Goal: Task Accomplishment & Management: Manage account settings

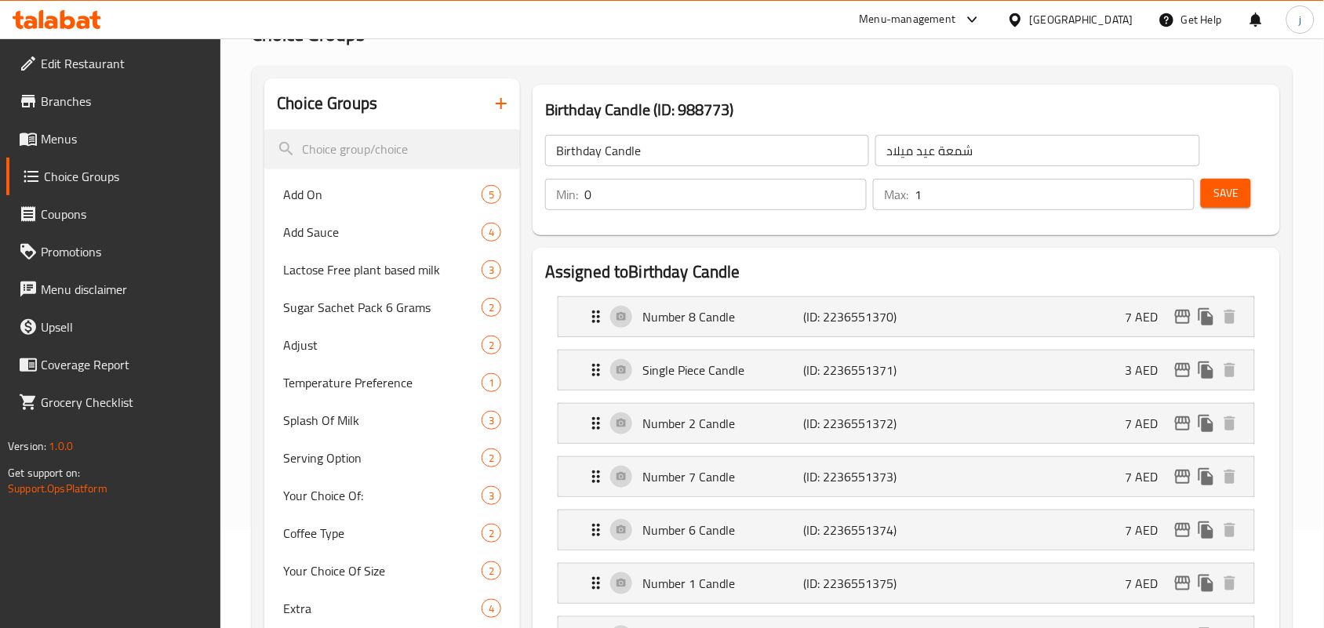
scroll to position [98, 0]
click at [1049, 12] on div "[GEOGRAPHIC_DATA]" at bounding box center [1082, 19] width 104 height 17
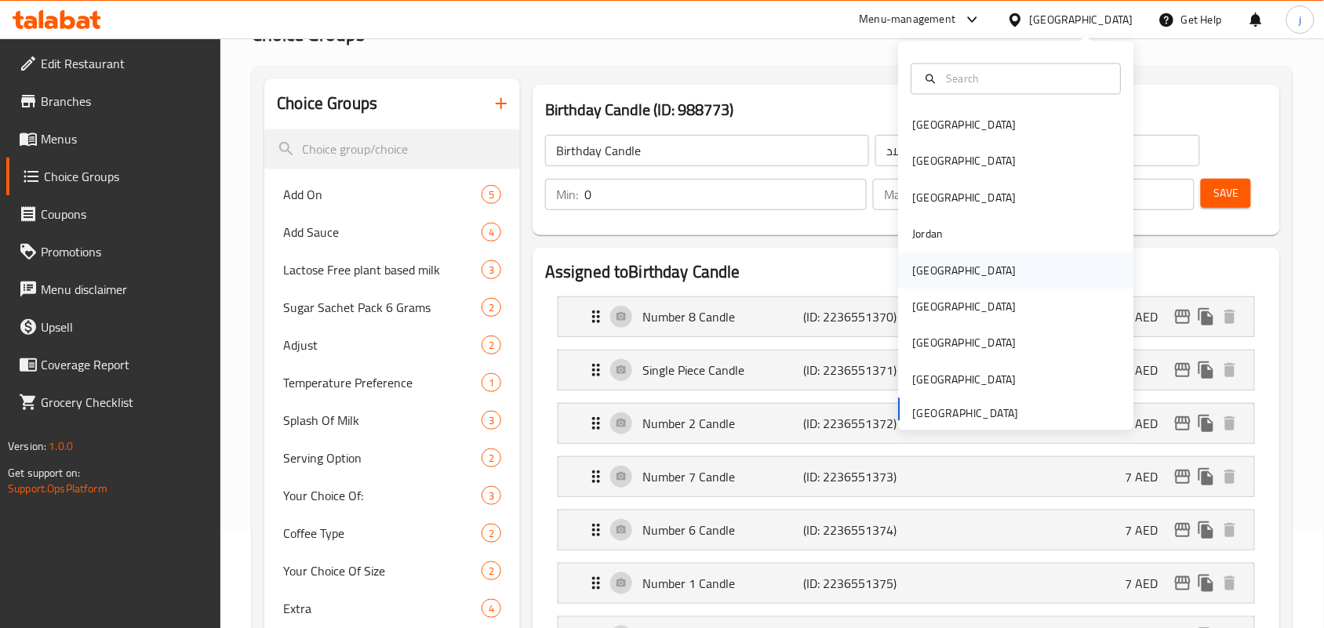
click at [938, 273] on div "[GEOGRAPHIC_DATA]" at bounding box center [964, 271] width 129 height 36
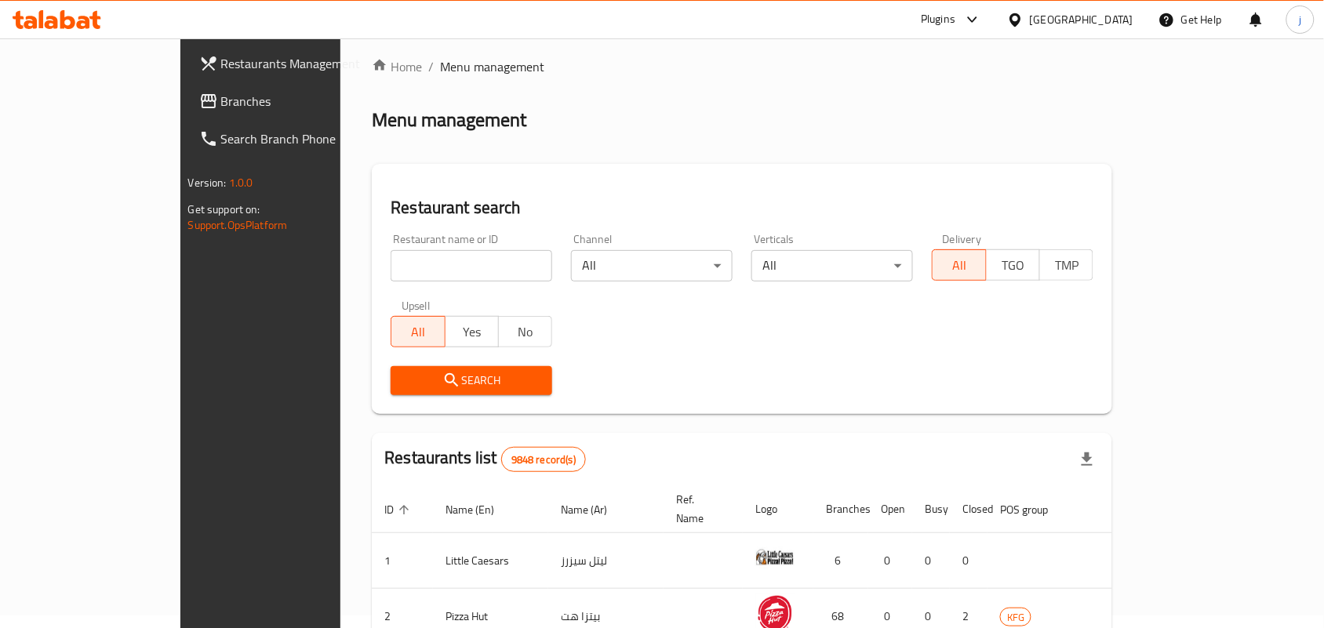
scroll to position [98, 0]
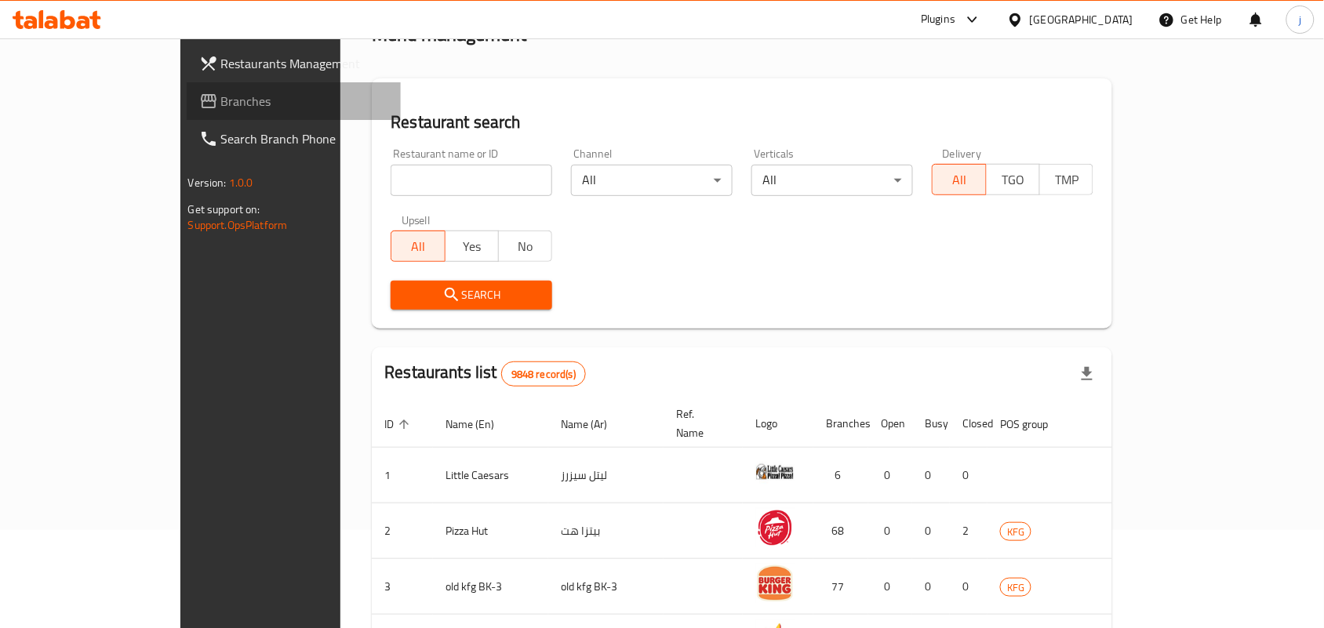
click at [221, 111] on span "Branches" at bounding box center [305, 101] width 168 height 19
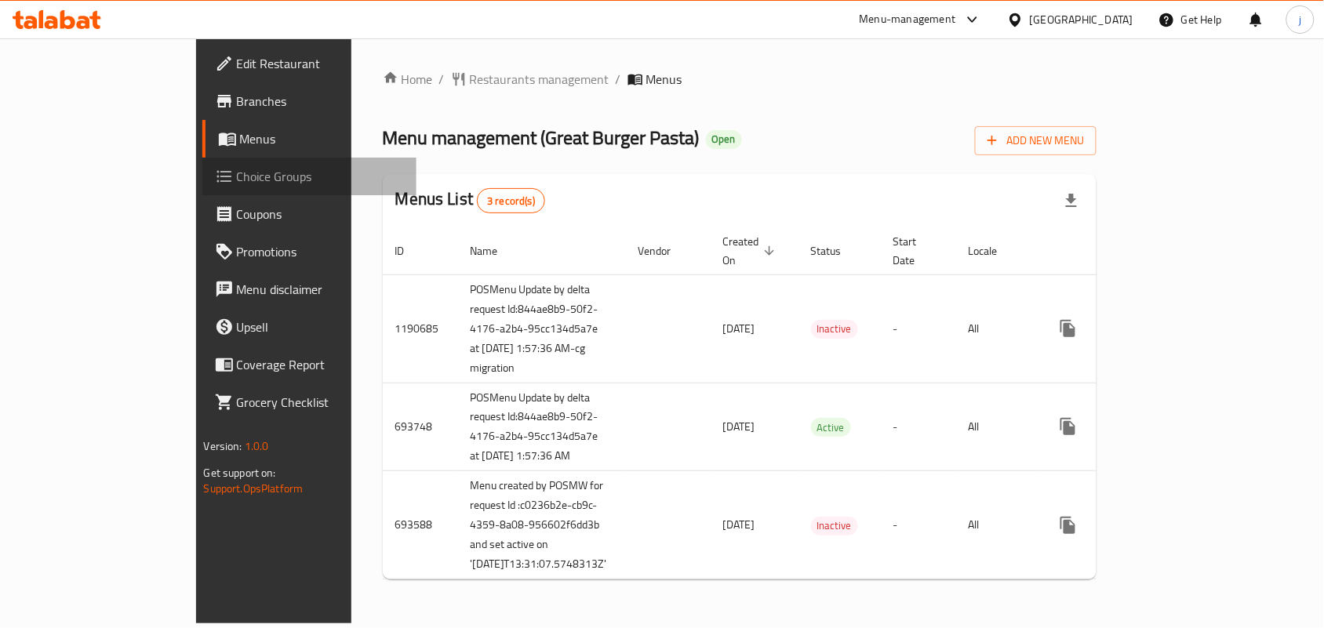
click at [237, 167] on span "Choice Groups" at bounding box center [321, 176] width 168 height 19
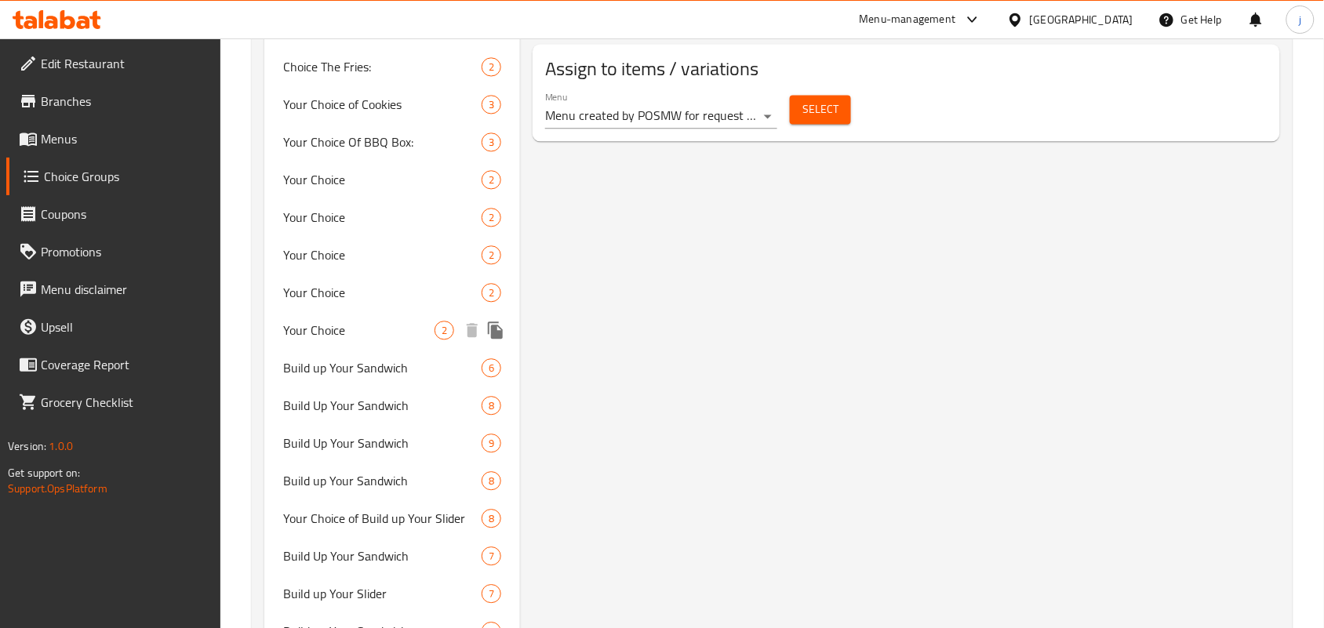
scroll to position [980, 0]
click at [332, 363] on span "Build up Your Sandwich" at bounding box center [358, 366] width 151 height 19
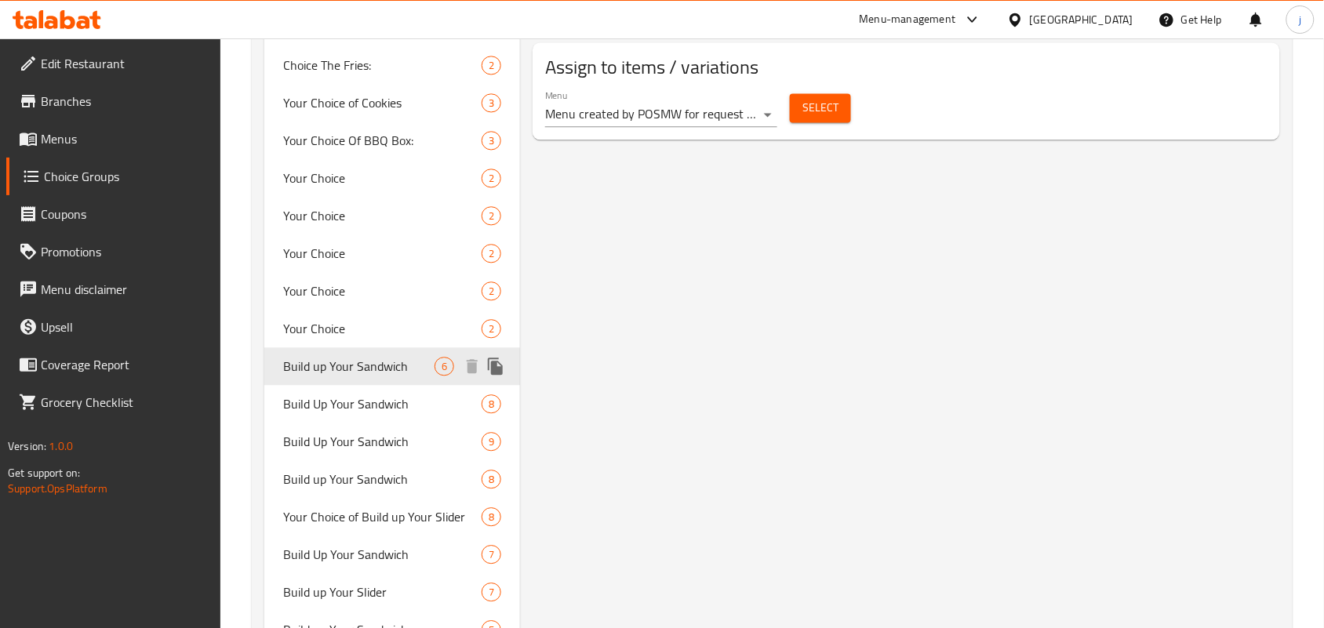
type input "Build up Your Sandwich"
type input "قم ببناء ساندويتشك"
type input "0"
type input "6"
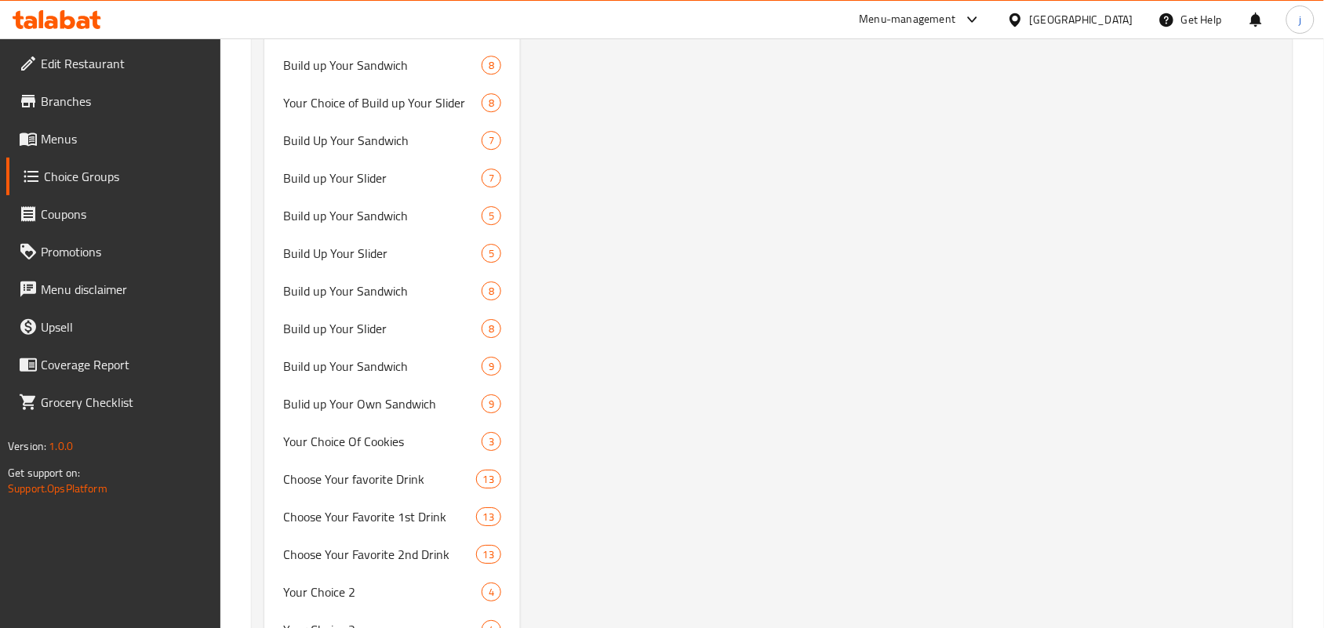
scroll to position [1569, 0]
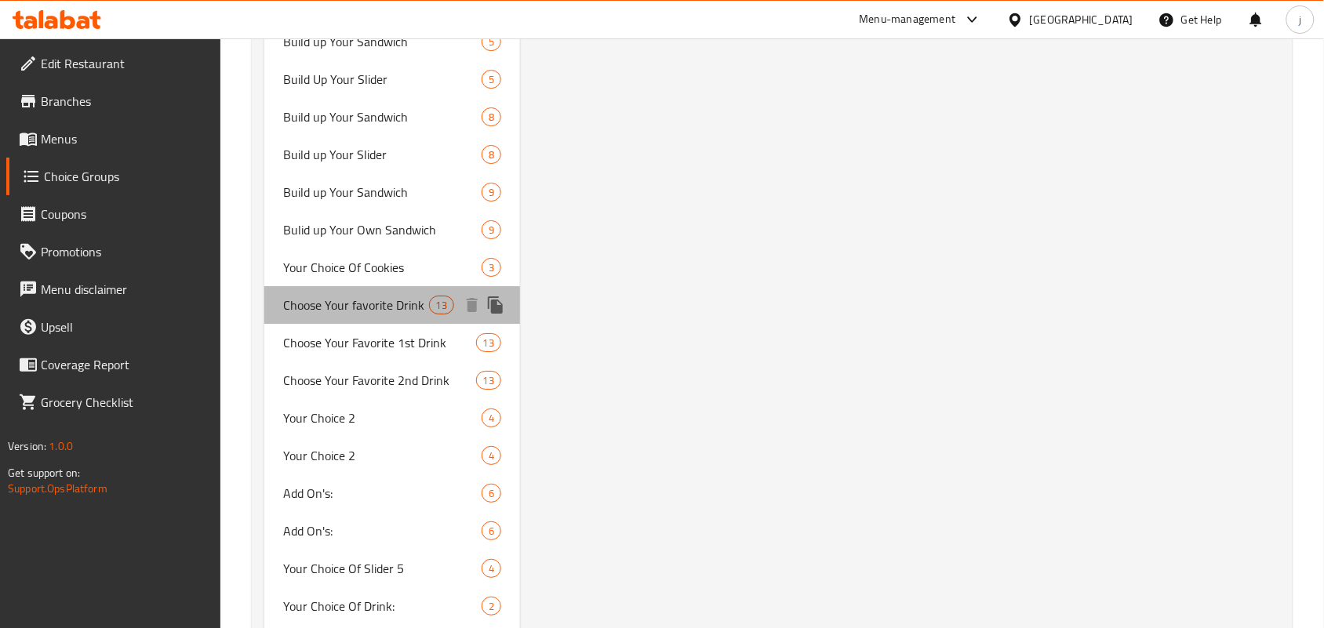
click at [347, 303] on span "Choose Your favorite Drink" at bounding box center [355, 305] width 145 height 19
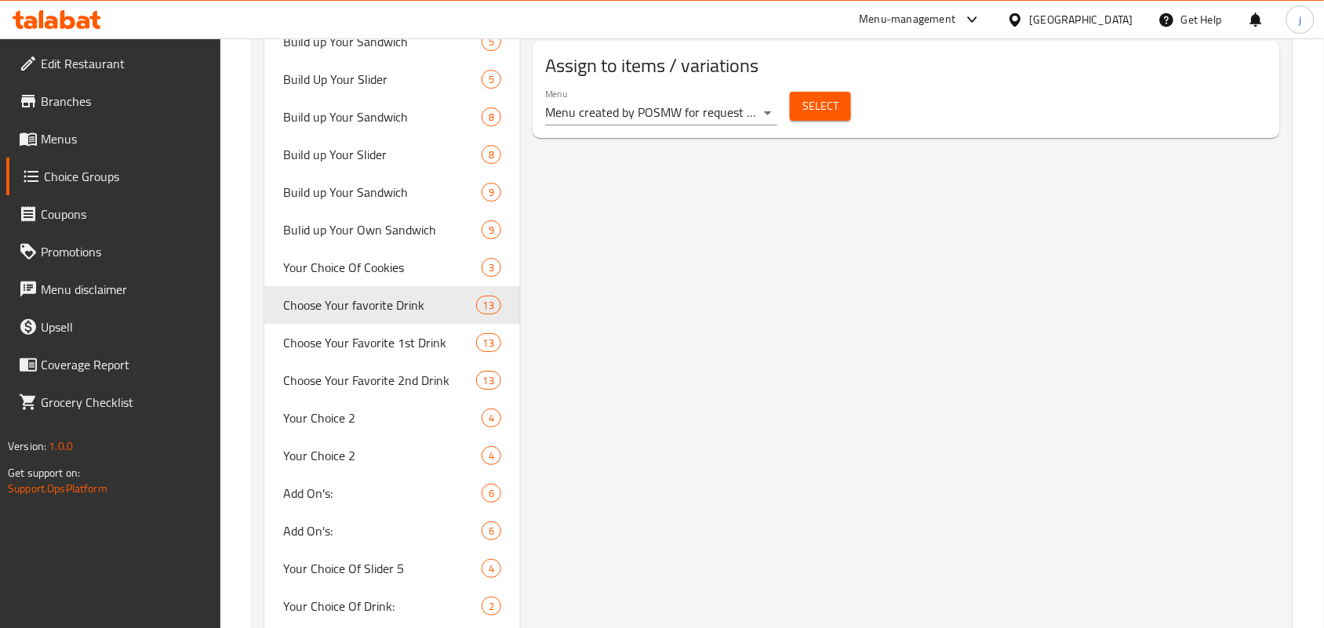
type input "Choose Your favorite Drink"
type input "اختر مشروبك المفضل"
type input "1"
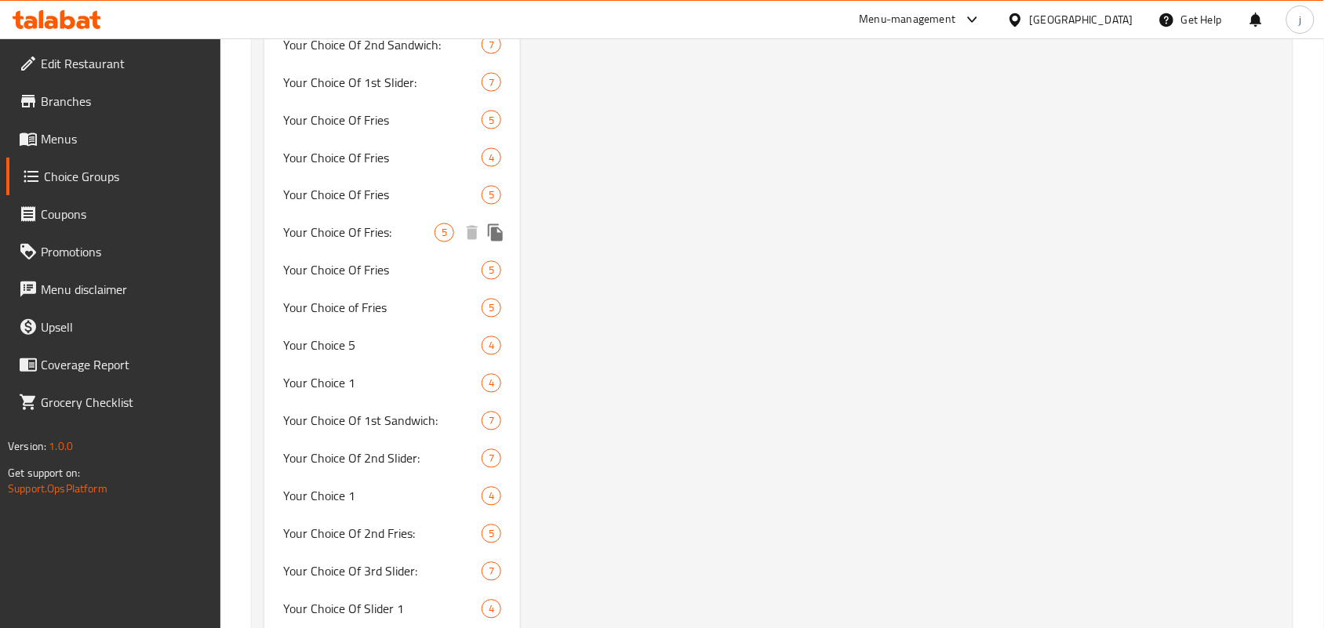
scroll to position [2308, 0]
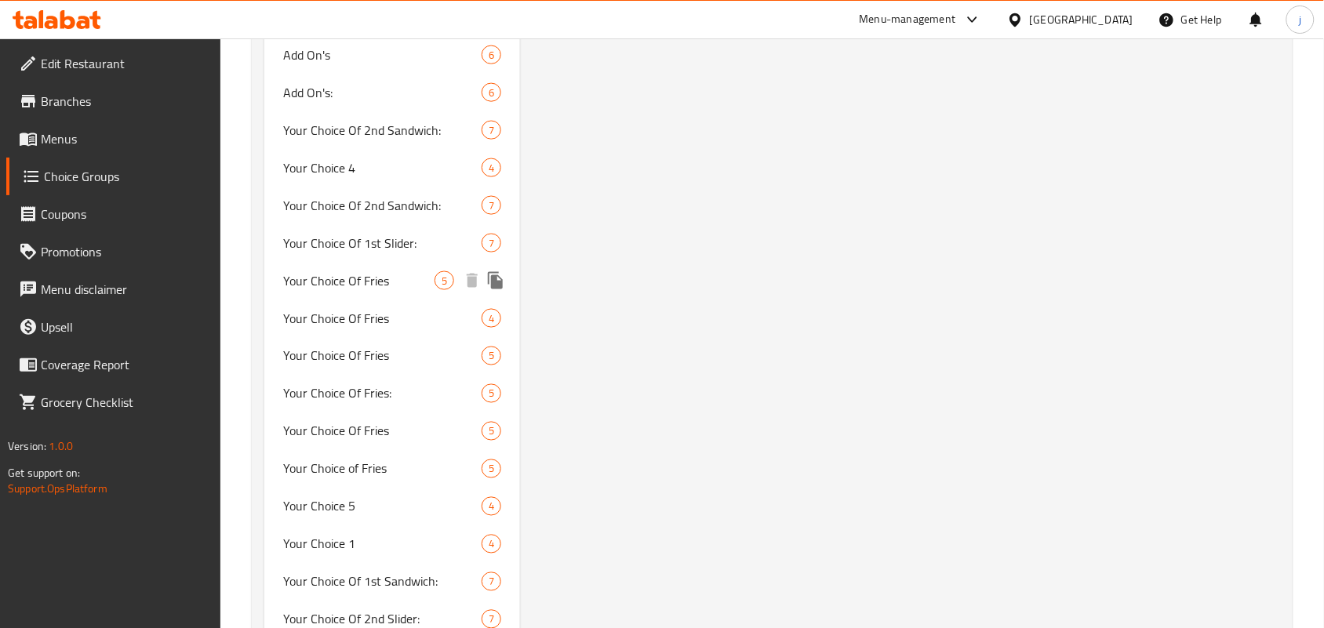
click at [367, 279] on span "Your Choice Of Fries" at bounding box center [358, 280] width 151 height 19
type input "Your Choice Of Fries"
type input "اختيارك من فرايز"
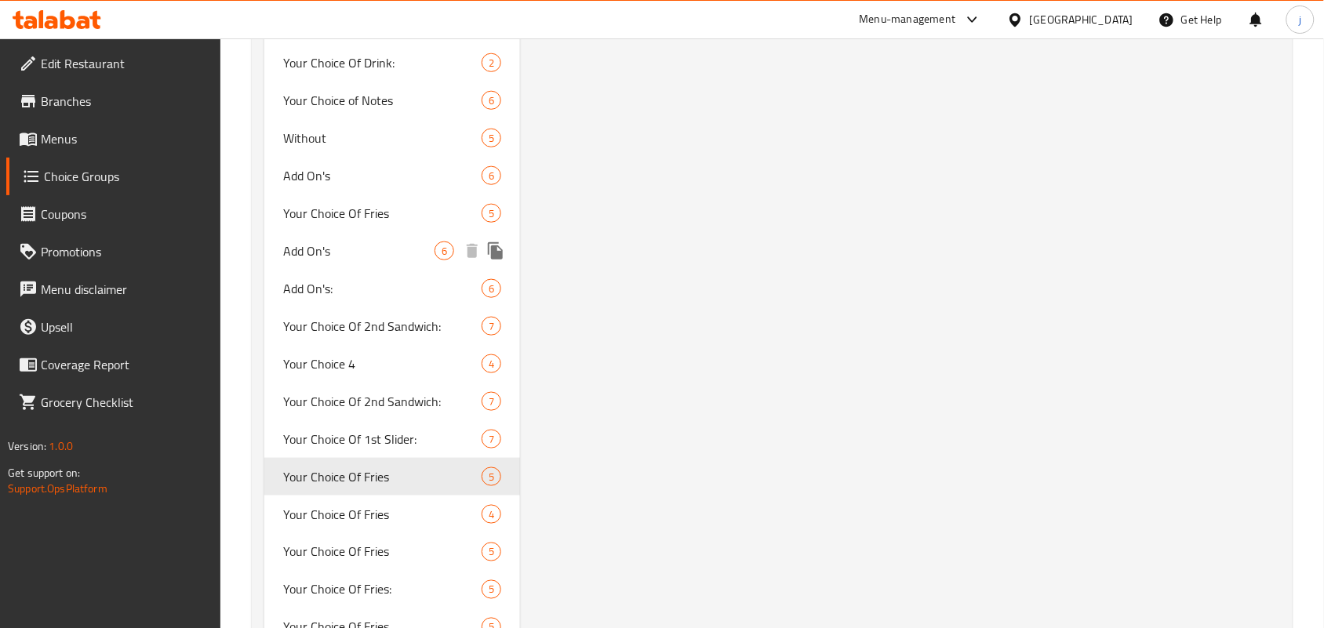
scroll to position [2014, 0]
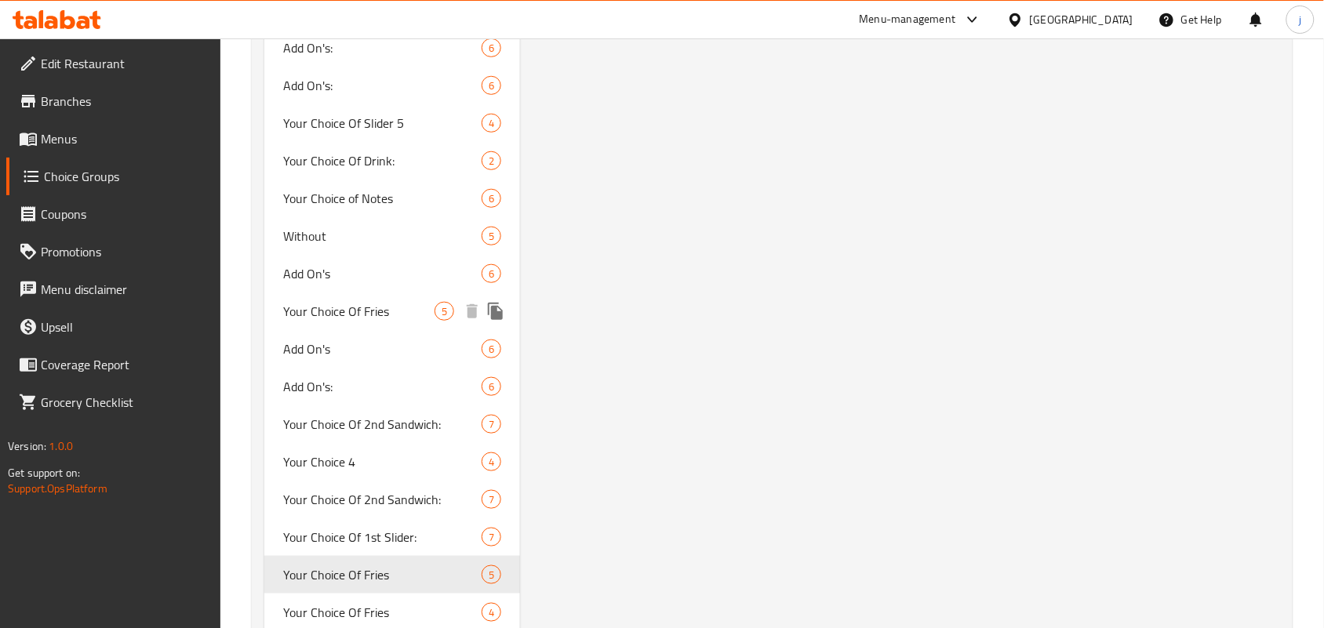
click at [373, 304] on span "Your Choice Of Fries" at bounding box center [358, 311] width 151 height 19
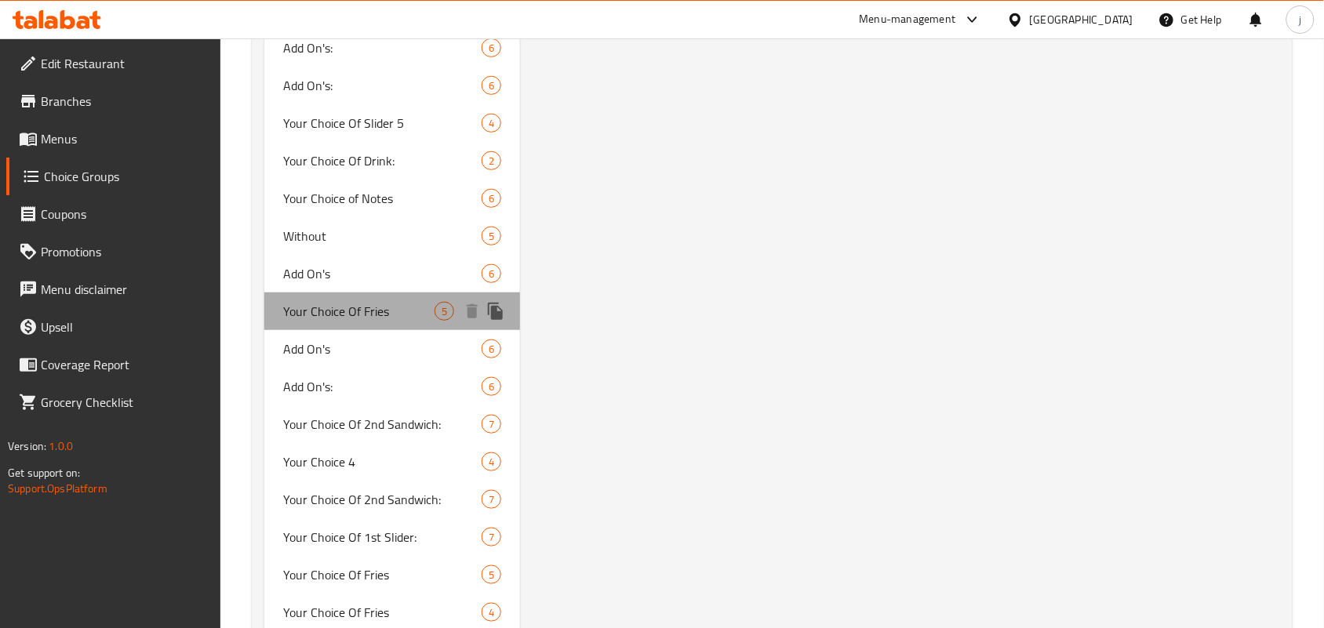
click at [400, 307] on span "Your Choice Of Fries" at bounding box center [358, 311] width 151 height 19
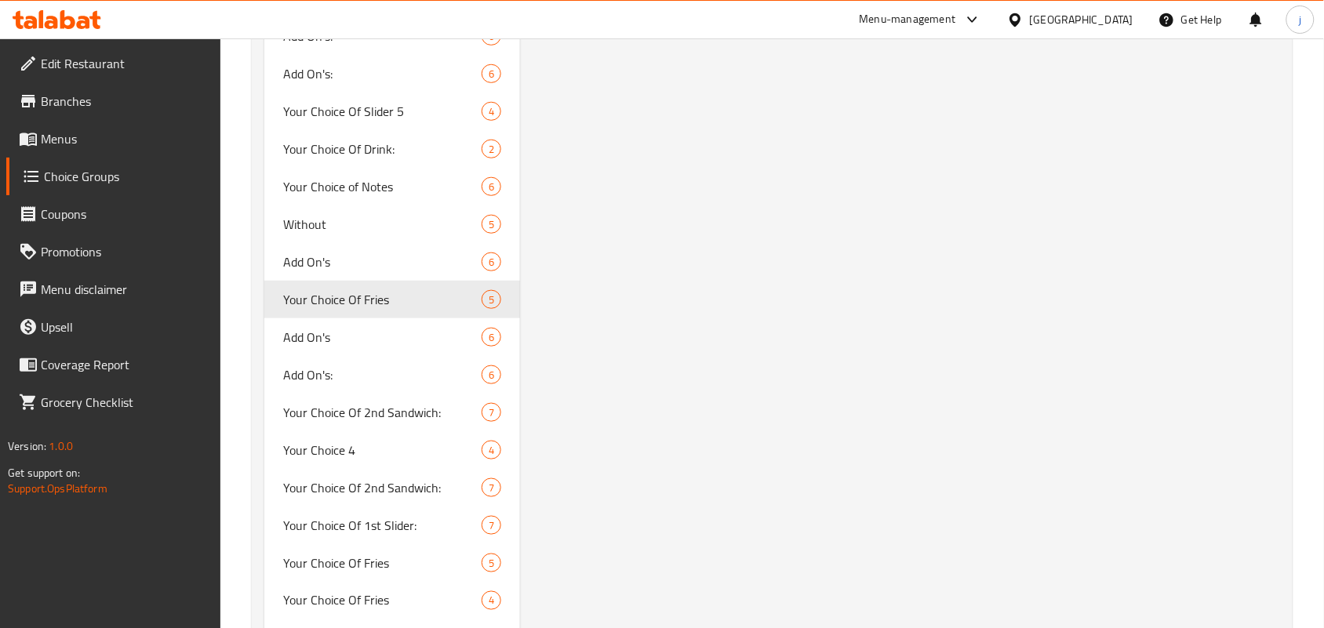
scroll to position [2210, 0]
